Goal: Task Accomplishment & Management: Use online tool/utility

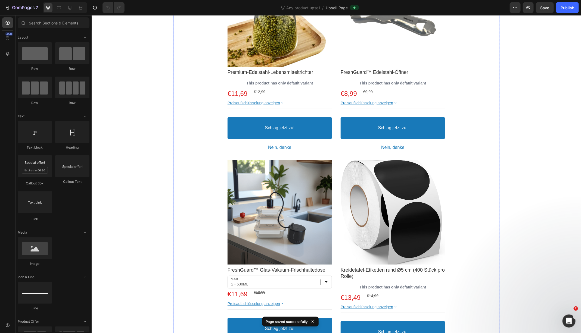
scroll to position [171, 0]
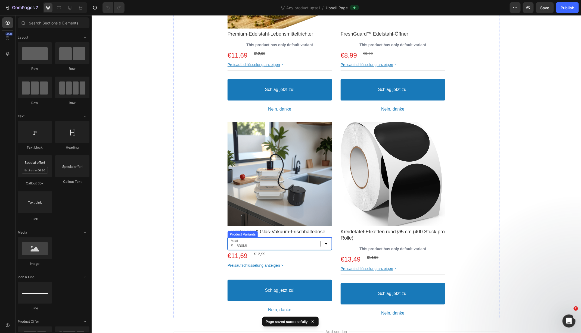
click at [326, 243] on select "S - 630ML M - 1040ML L - 1480ML S/M/L - Set van 3 (voordeelset) - Tijdelijk met…" at bounding box center [279, 243] width 104 height 13
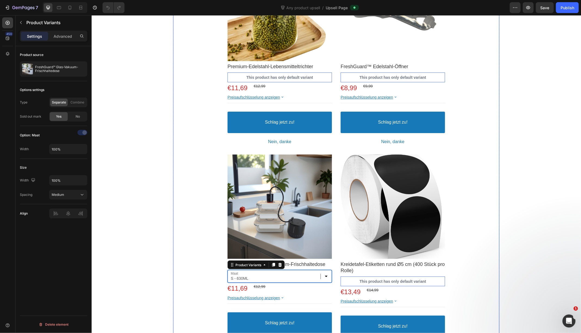
scroll to position [137, 0]
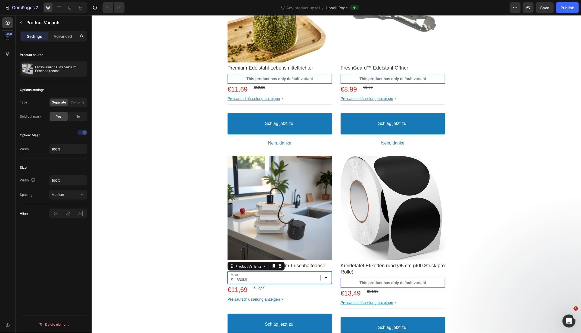
click at [328, 277] on select "S - 630ML M - 1040ML L - 1480ML S/M/L - Set van 3 (voordeelset) - Tijdelijk met…" at bounding box center [279, 277] width 104 height 13
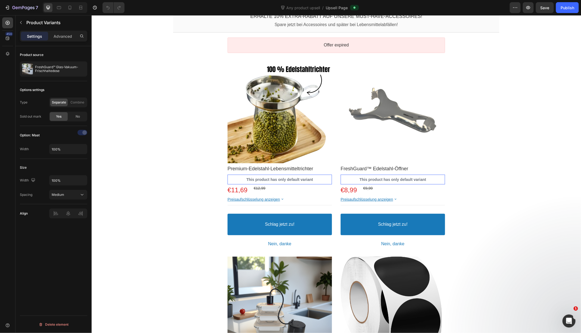
scroll to position [0, 0]
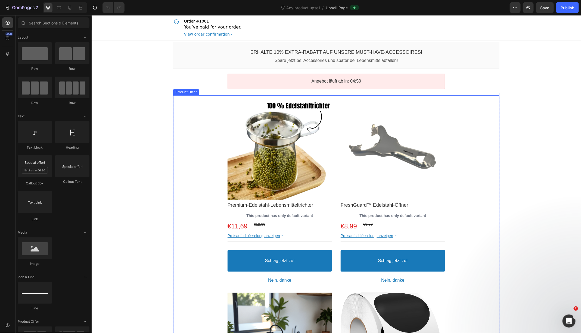
click at [216, 115] on div "Product Images Premium-Edelstahl-Lebensmitteltrichter Product Title This produc…" at bounding box center [336, 292] width 326 height 394
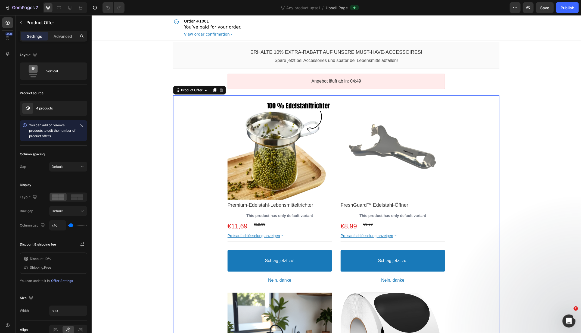
click at [211, 108] on div "Product Images Premium-Edelstahl-Lebensmitteltrichter Product Title This produc…" at bounding box center [336, 292] width 326 height 394
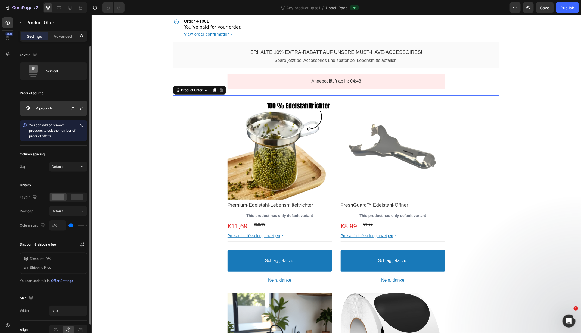
click at [45, 111] on div "4 products" at bounding box center [53, 108] width 67 height 15
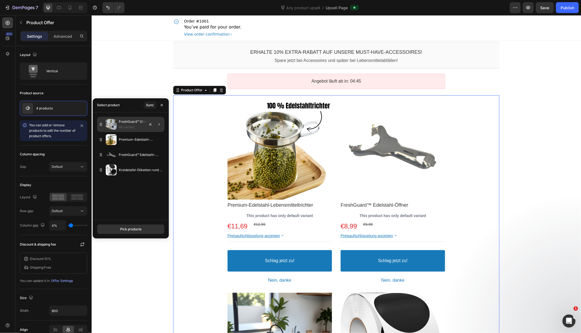
drag, startPoint x: 100, startPoint y: 156, endPoint x: 101, endPoint y: 119, distance: 37.3
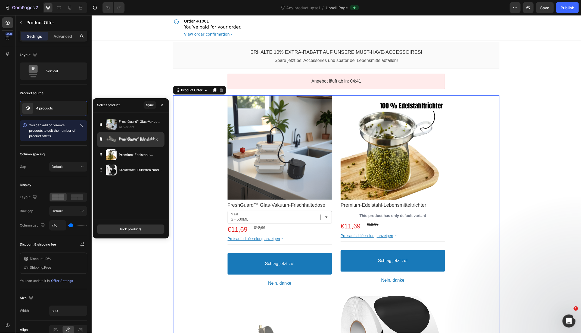
drag, startPoint x: 103, startPoint y: 156, endPoint x: 103, endPoint y: 140, distance: 16.6
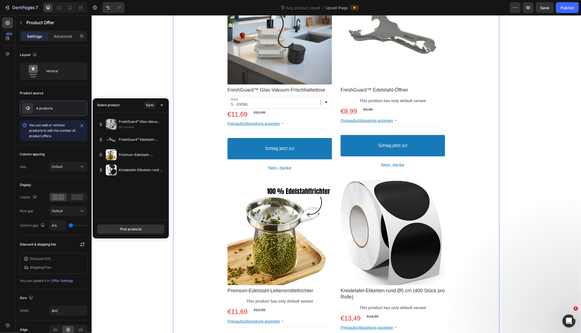
scroll to position [126, 0]
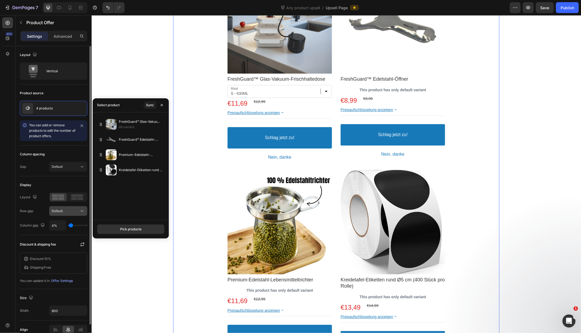
click at [78, 209] on div "Default" at bounding box center [66, 211] width 28 height 5
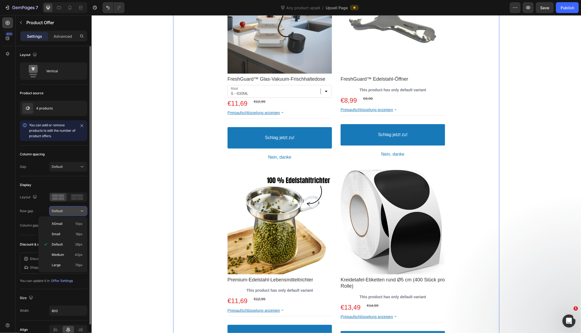
click at [78, 209] on div "Default" at bounding box center [66, 211] width 28 height 5
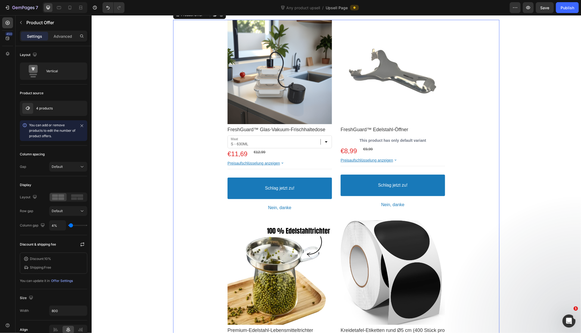
scroll to position [26, 0]
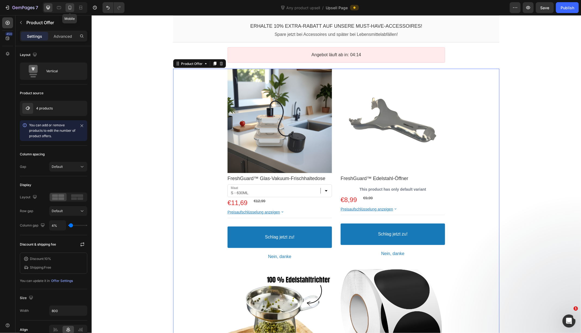
click at [69, 4] on div at bounding box center [70, 7] width 9 height 9
type input "100%"
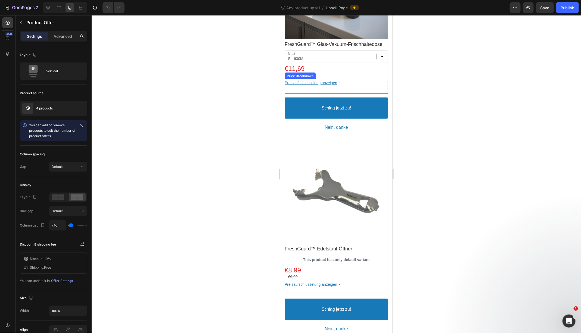
scroll to position [181, 0]
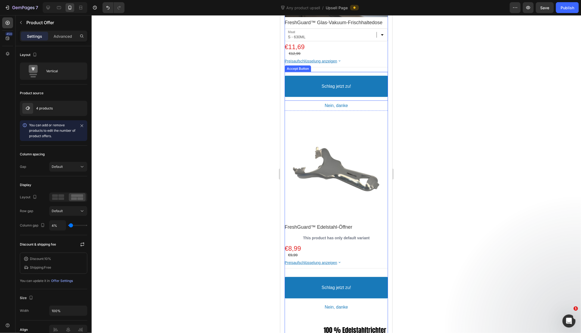
click at [299, 92] on button "Schlag jetzt zu!" at bounding box center [336, 86] width 103 height 21
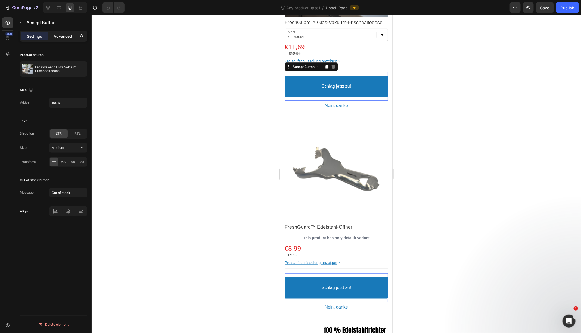
click at [61, 39] on div "Advanced" at bounding box center [62, 36] width 27 height 9
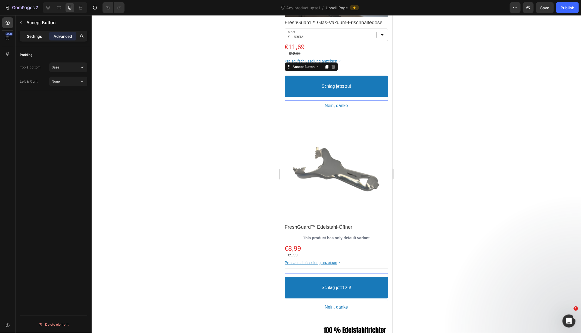
click at [33, 40] on div "Settings" at bounding box center [34, 36] width 27 height 9
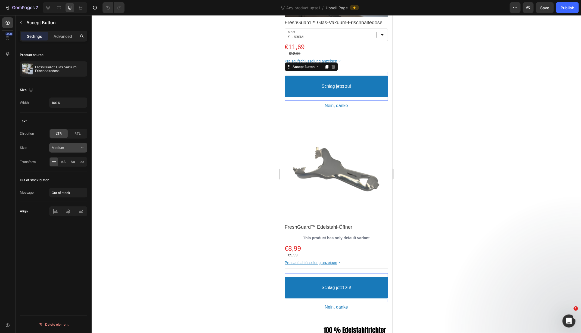
click at [78, 148] on div "Medium" at bounding box center [66, 148] width 28 height 5
click at [61, 190] on p "Large 18px" at bounding box center [67, 191] width 31 height 5
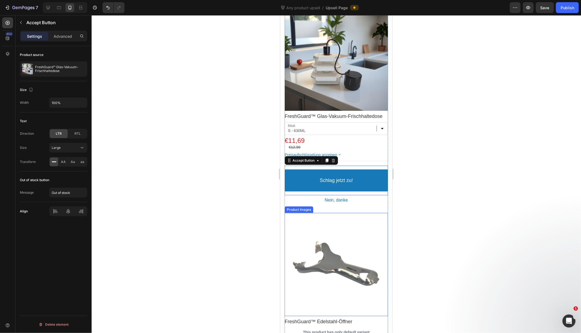
scroll to position [0, 0]
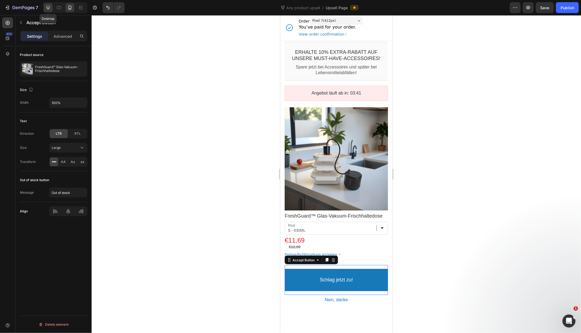
click at [47, 9] on icon at bounding box center [47, 7] width 5 height 5
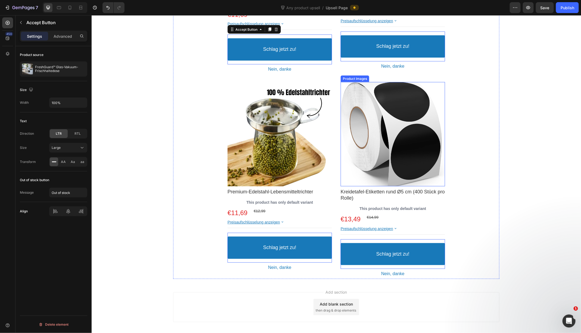
scroll to position [215, 0]
click at [568, 9] on div "Publish" at bounding box center [568, 8] width 14 height 6
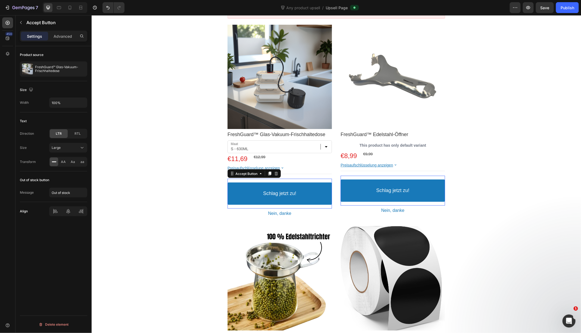
scroll to position [0, 0]
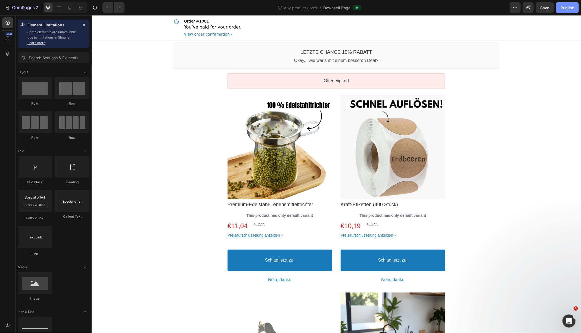
click at [574, 4] on button "Publish" at bounding box center [567, 7] width 23 height 11
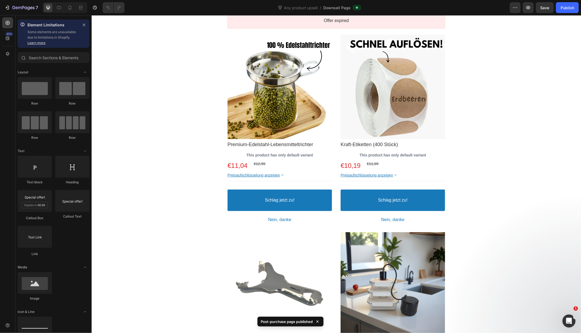
scroll to position [77, 0]
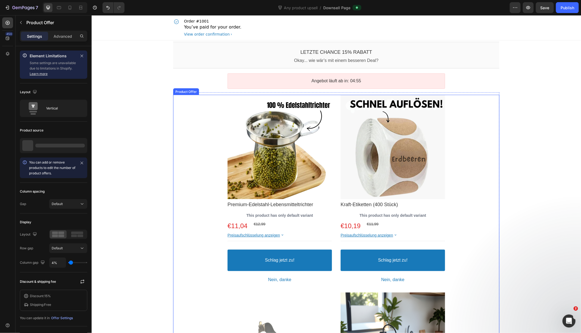
click at [207, 117] on div "Product Images Premium-Edelstahl-Lebensmitteltrichter Product Title This produc…" at bounding box center [336, 290] width 326 height 391
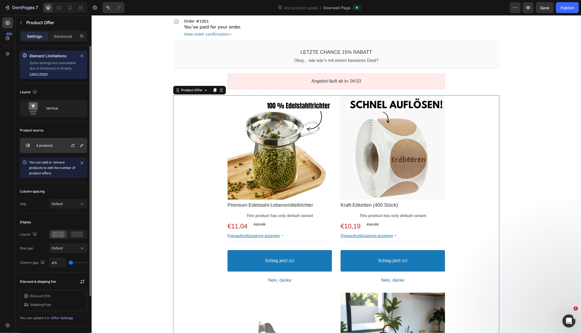
click at [35, 149] on div "4 products" at bounding box center [53, 145] width 67 height 15
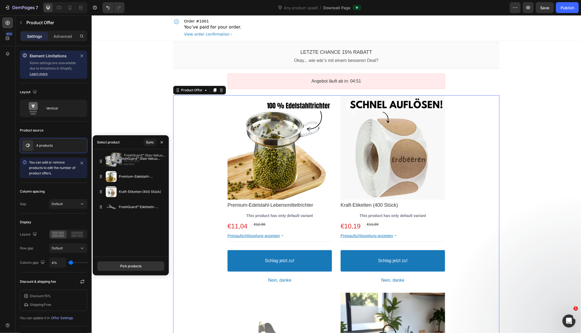
drag, startPoint x: 99, startPoint y: 208, endPoint x: 104, endPoint y: 159, distance: 49.2
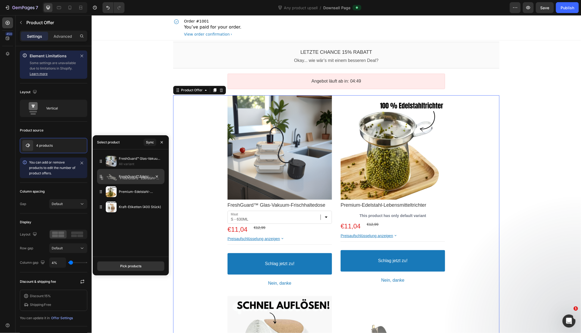
drag, startPoint x: 100, startPoint y: 208, endPoint x: 101, endPoint y: 178, distance: 29.4
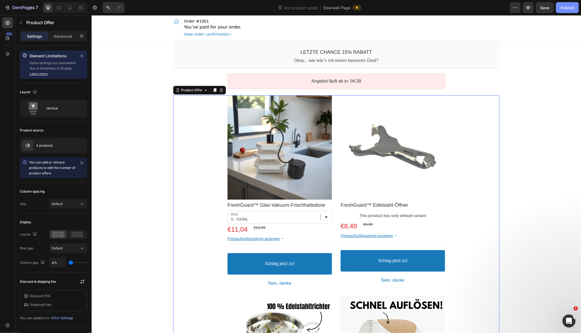
click at [566, 8] on div "Publish" at bounding box center [568, 8] width 14 height 6
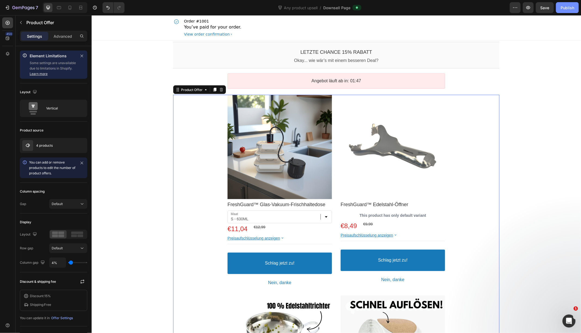
click at [561, 8] on button "Publish" at bounding box center [567, 7] width 23 height 11
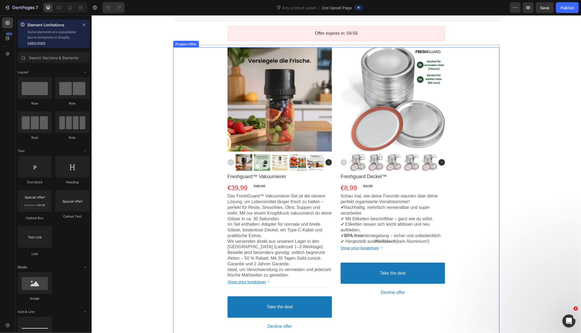
scroll to position [88, 0]
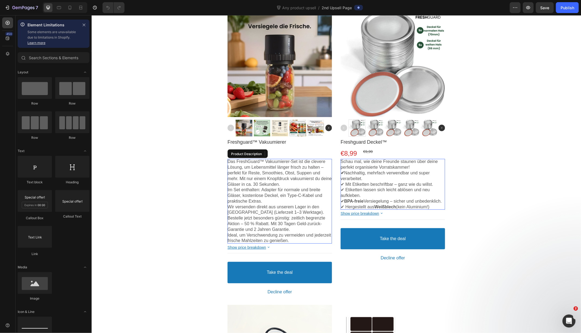
click at [299, 186] on p "Das FreshGuard™ Vakuumierer-Set ist die clevere Lösung, um Lebensmittel länger …" at bounding box center [279, 173] width 104 height 28
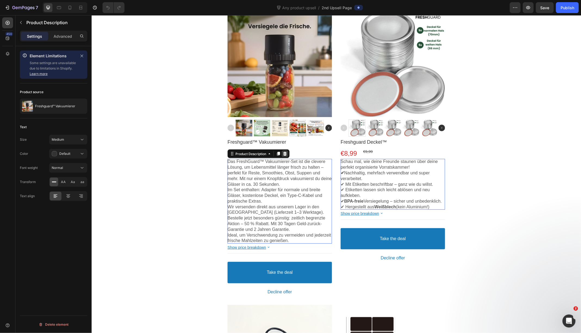
click at [287, 154] on icon at bounding box center [285, 154] width 4 height 4
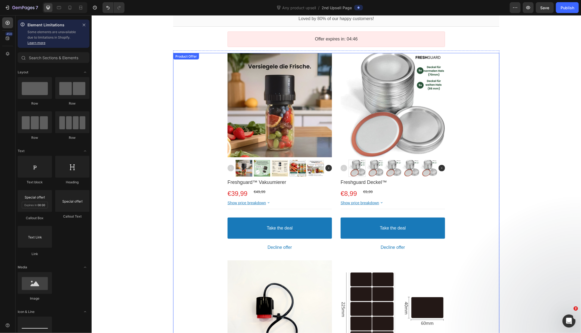
scroll to position [47, 0]
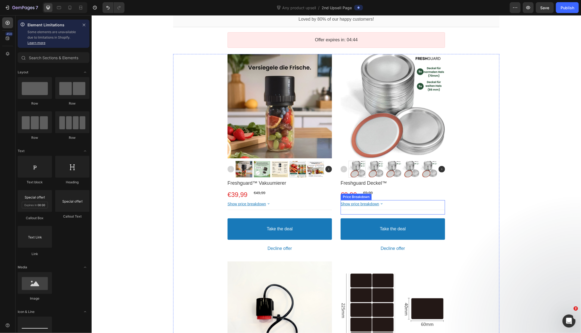
click at [383, 204] on icon at bounding box center [381, 204] width 5 height 5
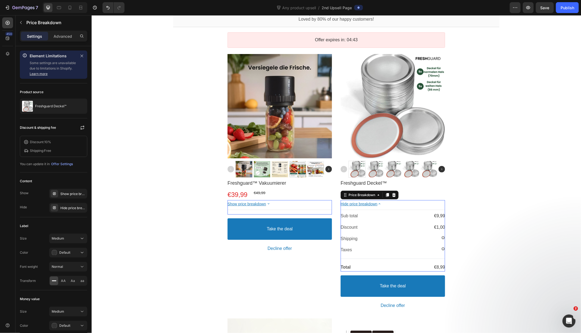
click at [382, 204] on icon at bounding box center [379, 204] width 5 height 5
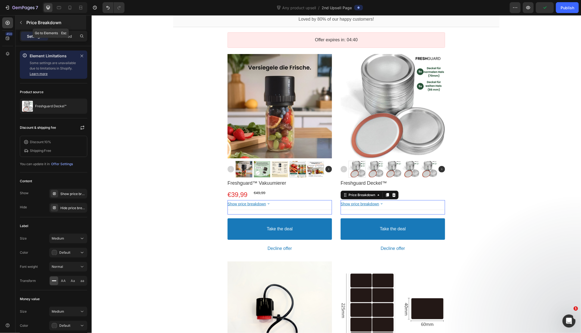
click at [23, 21] on icon "button" at bounding box center [21, 22] width 4 height 4
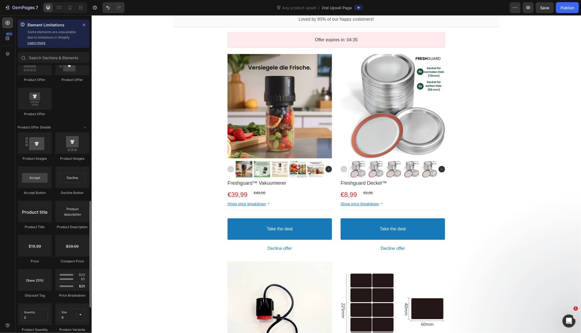
scroll to position [322, 0]
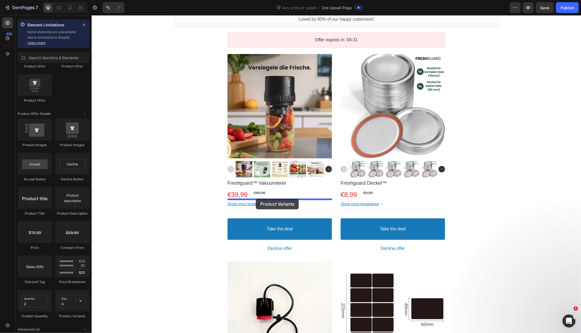
drag, startPoint x: 159, startPoint y: 322, endPoint x: 256, endPoint y: 199, distance: 156.1
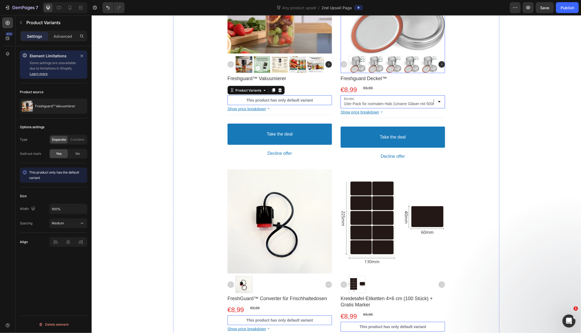
scroll to position [0, 0]
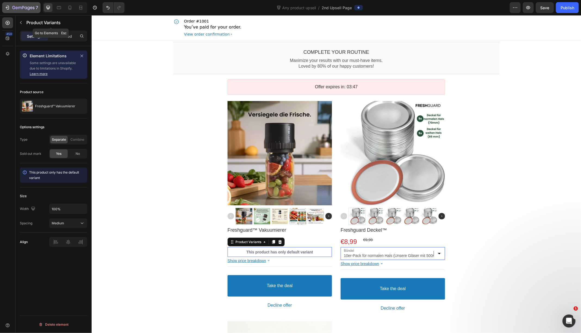
click at [11, 9] on div "7" at bounding box center [21, 7] width 33 height 7
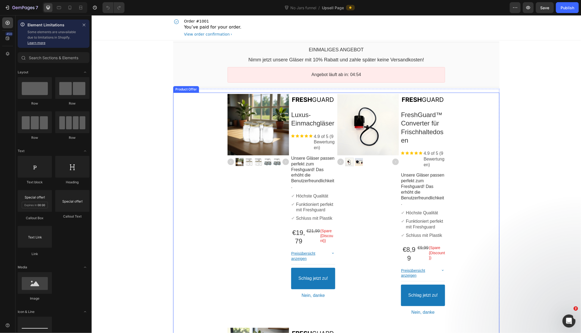
click at [209, 97] on div "Product Images Image Luxus-Einmachgläser Product Title Image 4.9 of 5 (9 Bewert…" at bounding box center [336, 322] width 326 height 461
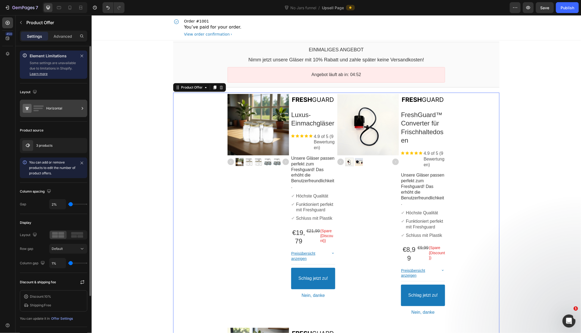
click at [52, 113] on div "Horizontal" at bounding box center [62, 108] width 33 height 13
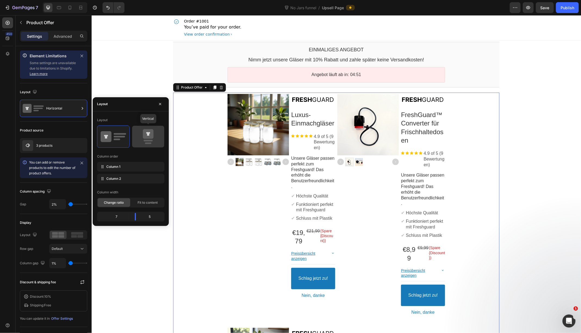
click at [145, 137] on icon at bounding box center [148, 134] width 11 height 10
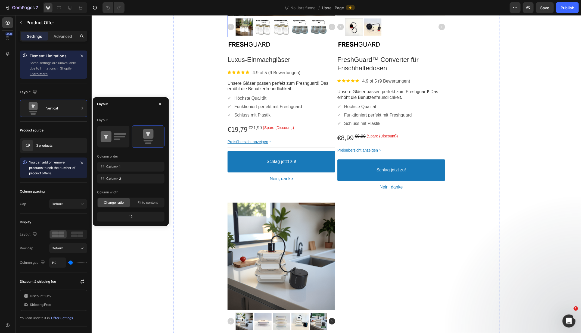
scroll to position [180, 0]
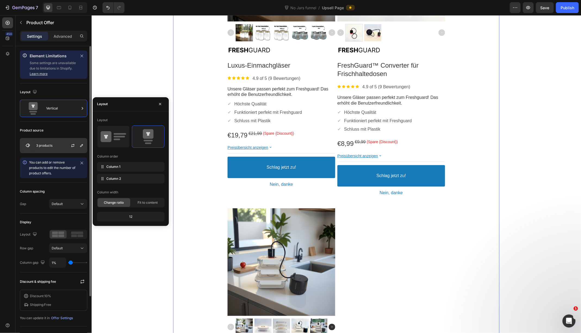
click at [36, 140] on div "3 products" at bounding box center [53, 145] width 67 height 15
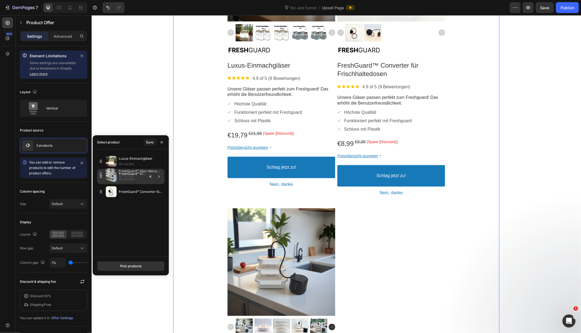
drag, startPoint x: 100, startPoint y: 193, endPoint x: 100, endPoint y: 175, distance: 18.2
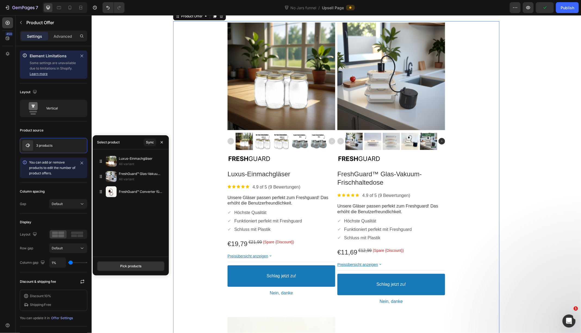
scroll to position [67, 0]
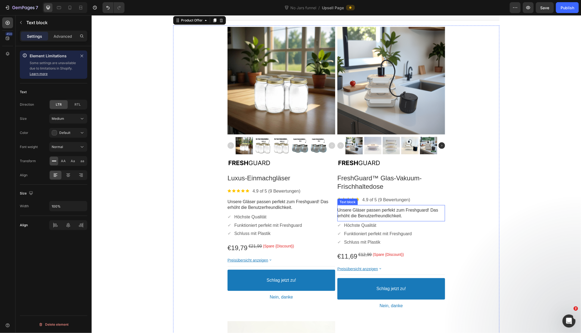
click at [405, 214] on span "Unsere Gläser passen perfekt zum Freshguard! Das erhöht die Benutzerfreundlichk…" at bounding box center [387, 213] width 101 height 10
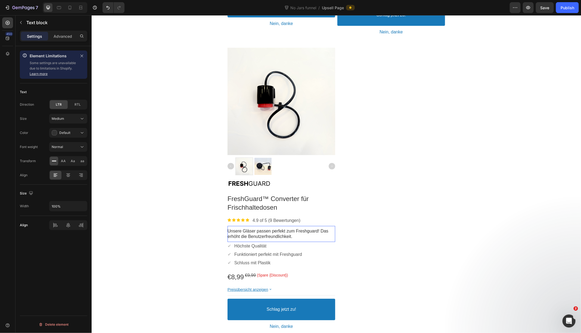
scroll to position [341, 0]
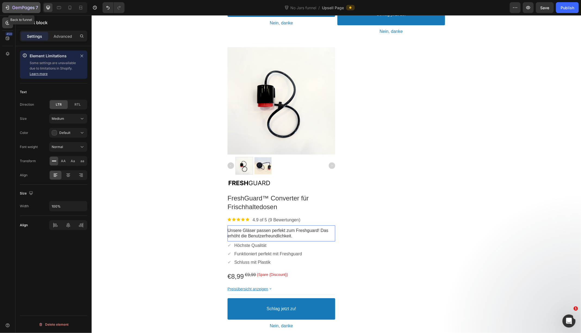
click at [7, 10] on icon "button" at bounding box center [7, 7] width 5 height 5
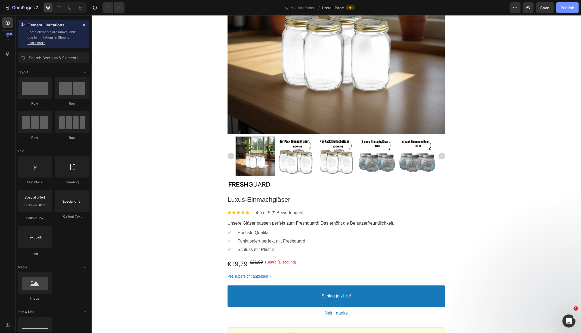
click at [569, 10] on div "Publish" at bounding box center [568, 8] width 14 height 6
